Goal: Information Seeking & Learning: Learn about a topic

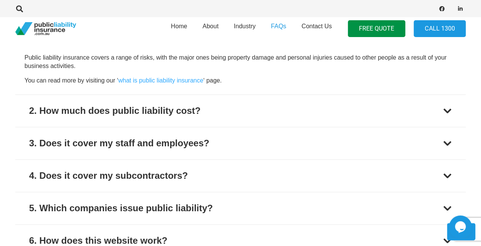
scroll to position [340, 0]
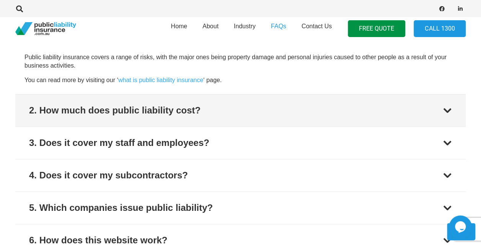
click at [83, 111] on div "2. How much does public liability cost?" at bounding box center [114, 111] width 171 height 14
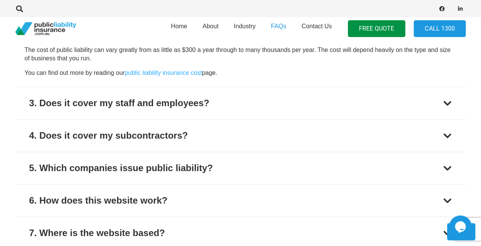
scroll to position [381, 0]
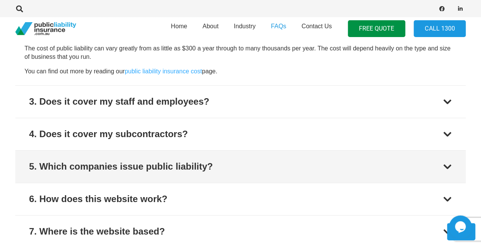
click at [90, 171] on div "5. Which companies issue public liability?" at bounding box center [121, 167] width 184 height 14
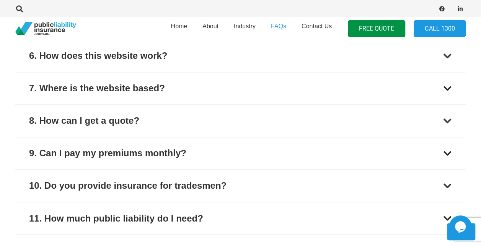
scroll to position [526, 0]
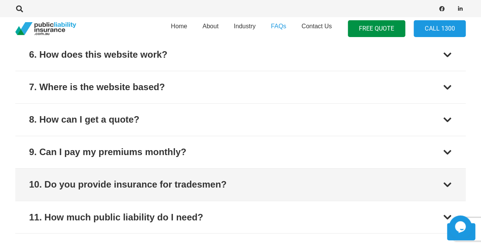
click at [80, 190] on button "10. Do you provide insurance for tradesmen?" at bounding box center [240, 185] width 450 height 32
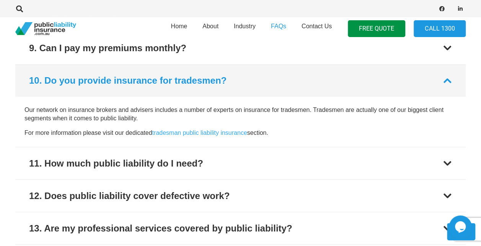
scroll to position [580, 0]
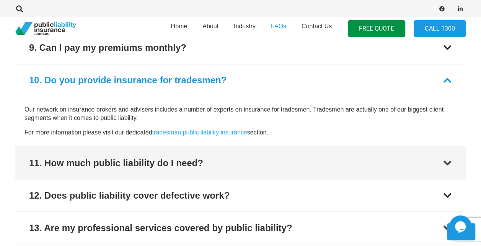
click at [110, 162] on div "11. How much public liability do I need?" at bounding box center [116, 163] width 174 height 14
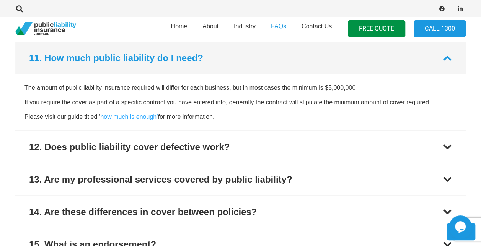
scroll to position [635, 0]
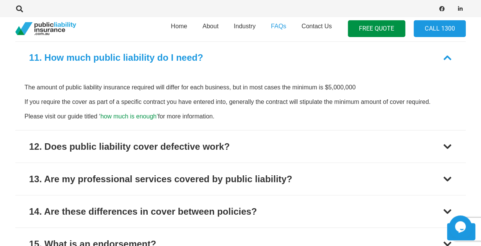
click at [109, 116] on link "how much is enough’" at bounding box center [128, 116] width 57 height 7
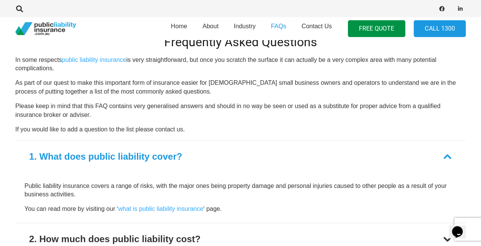
scroll to position [210, 0]
